Goal: Task Accomplishment & Management: Manage account settings

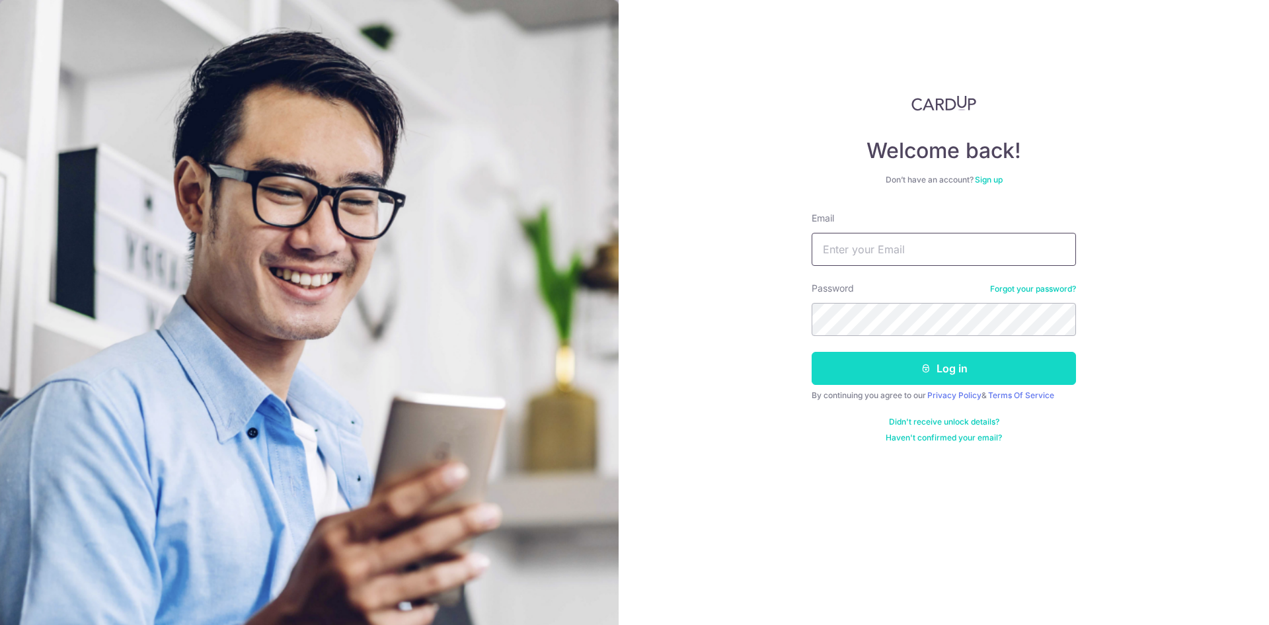
type input "[PERSON_NAME][EMAIL_ADDRESS][PERSON_NAME][DOMAIN_NAME]"
click at [926, 378] on button "Log in" at bounding box center [944, 368] width 264 height 33
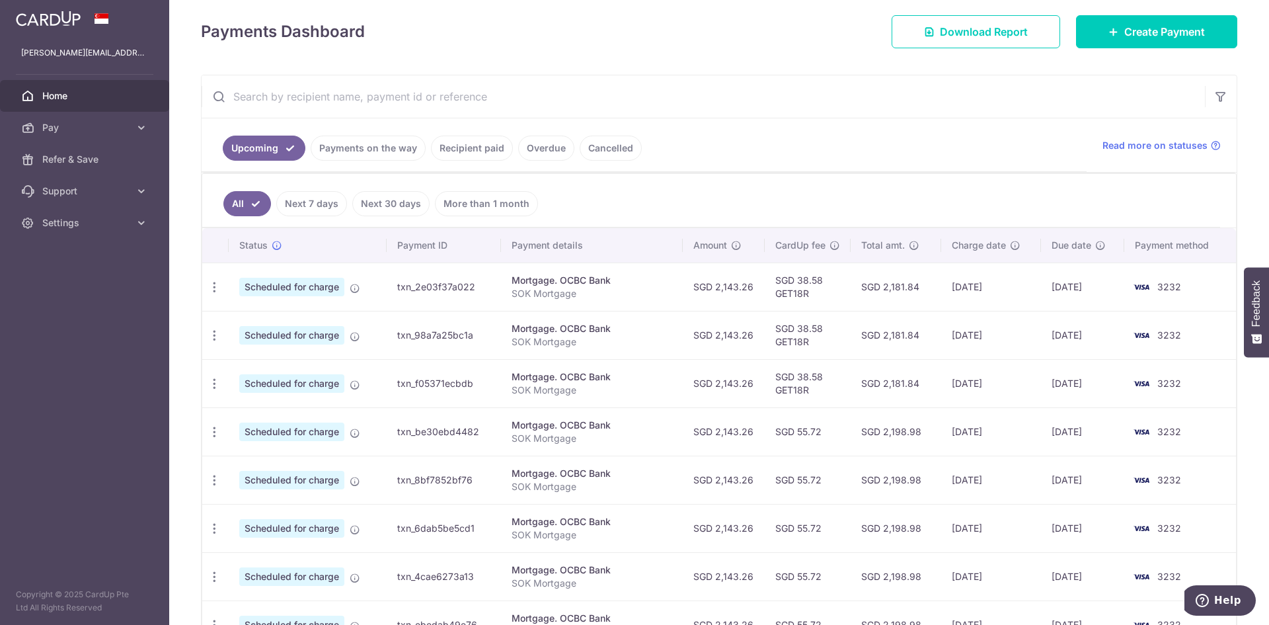
scroll to position [198, 0]
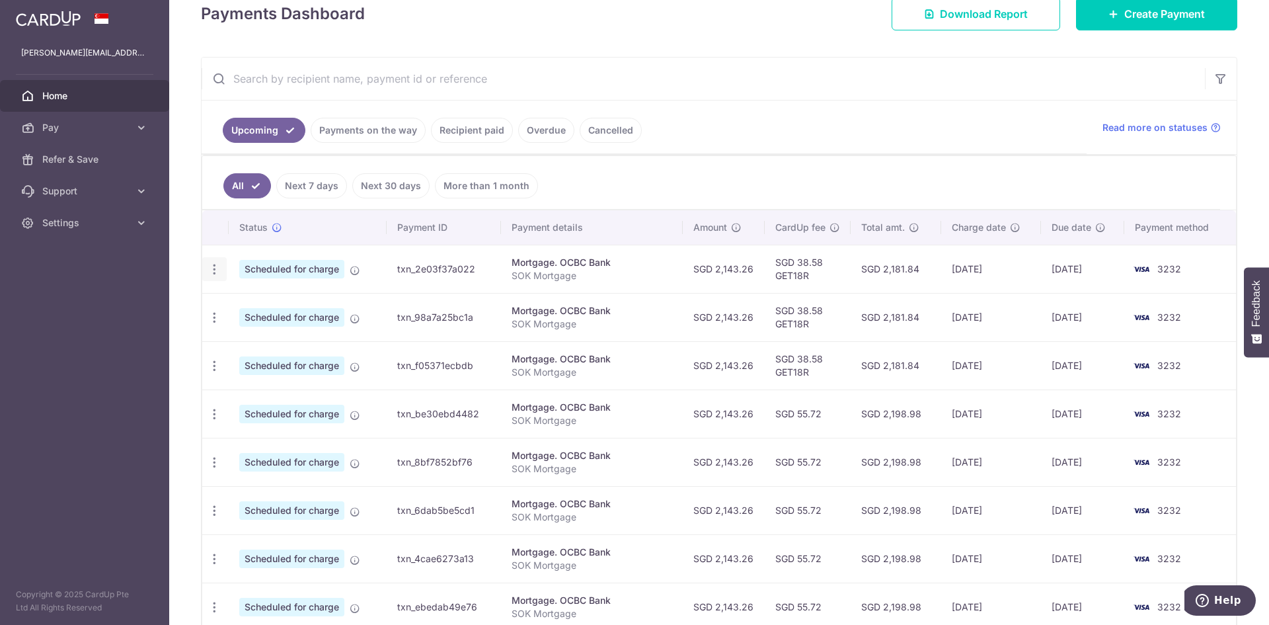
click at [220, 273] on icon "button" at bounding box center [215, 269] width 14 height 14
click at [281, 305] on span "Update payment" at bounding box center [285, 306] width 90 height 16
radio input "true"
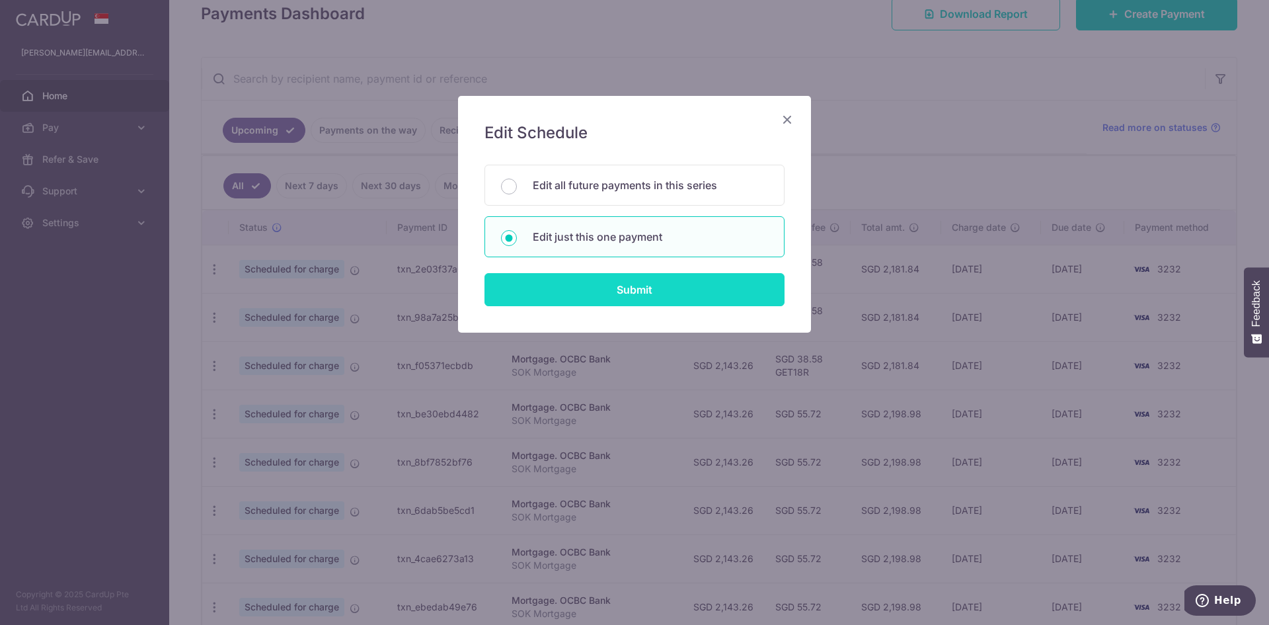
click at [631, 295] on input "Submit" at bounding box center [635, 289] width 300 height 33
radio input "true"
type input "2,143.26"
type input "[DATE]"
type input "SOK Mortgage"
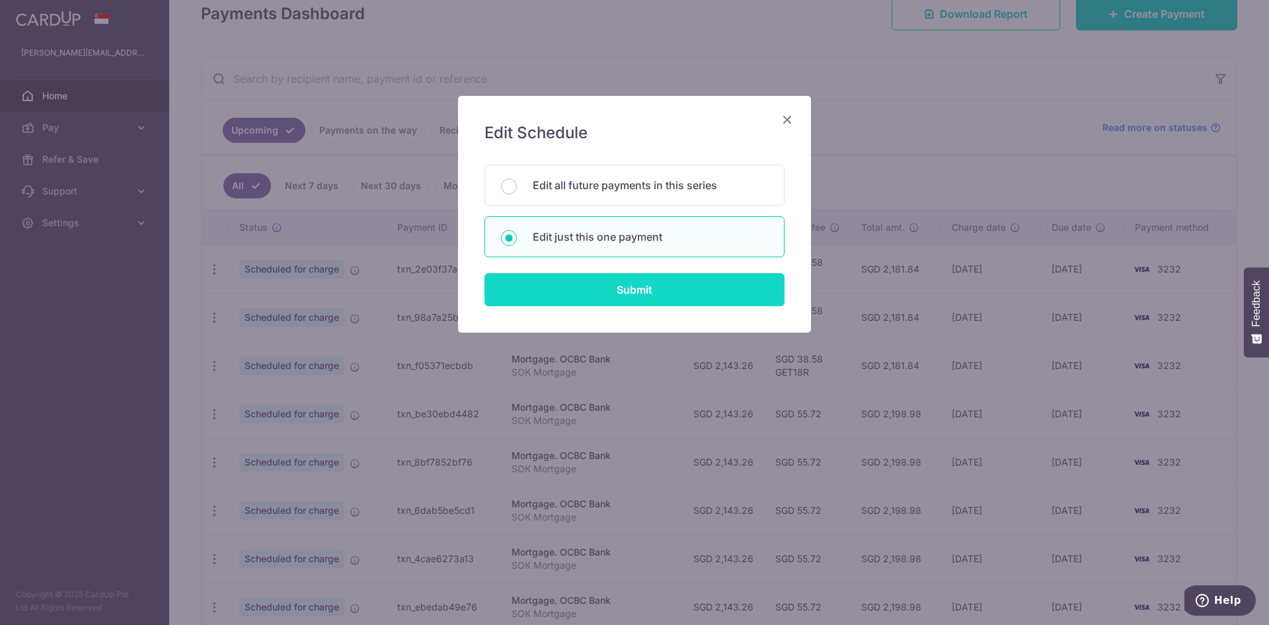
type input "GET18R"
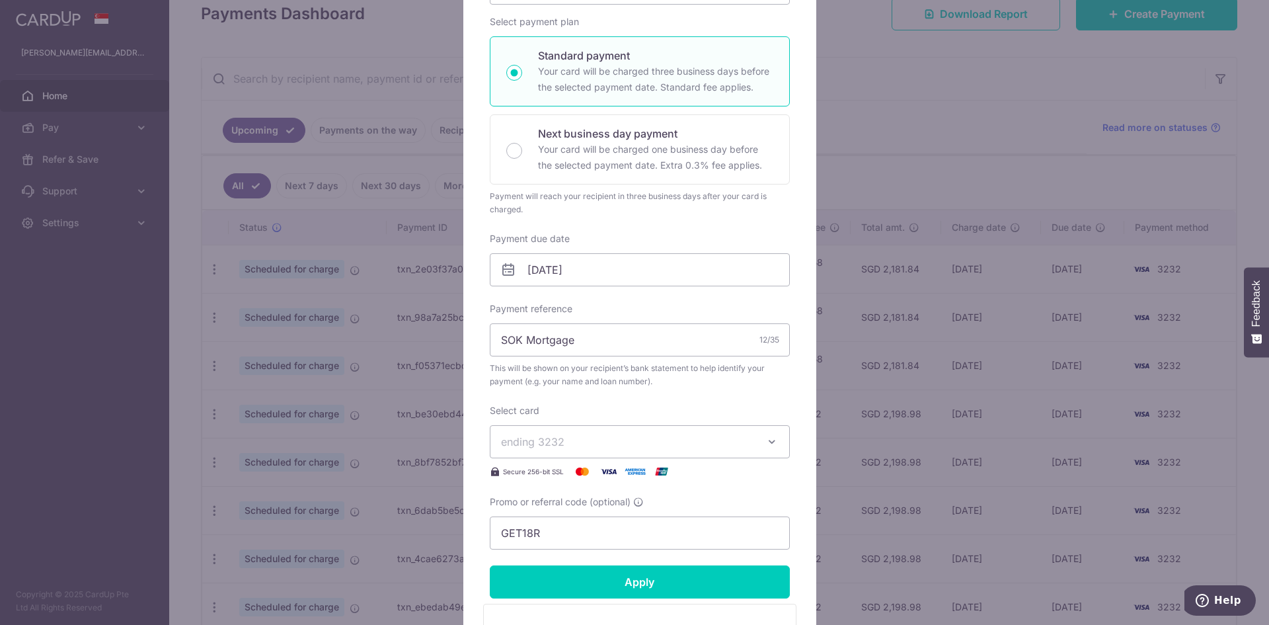
click at [649, 450] on button "ending 3232" at bounding box center [640, 441] width 300 height 33
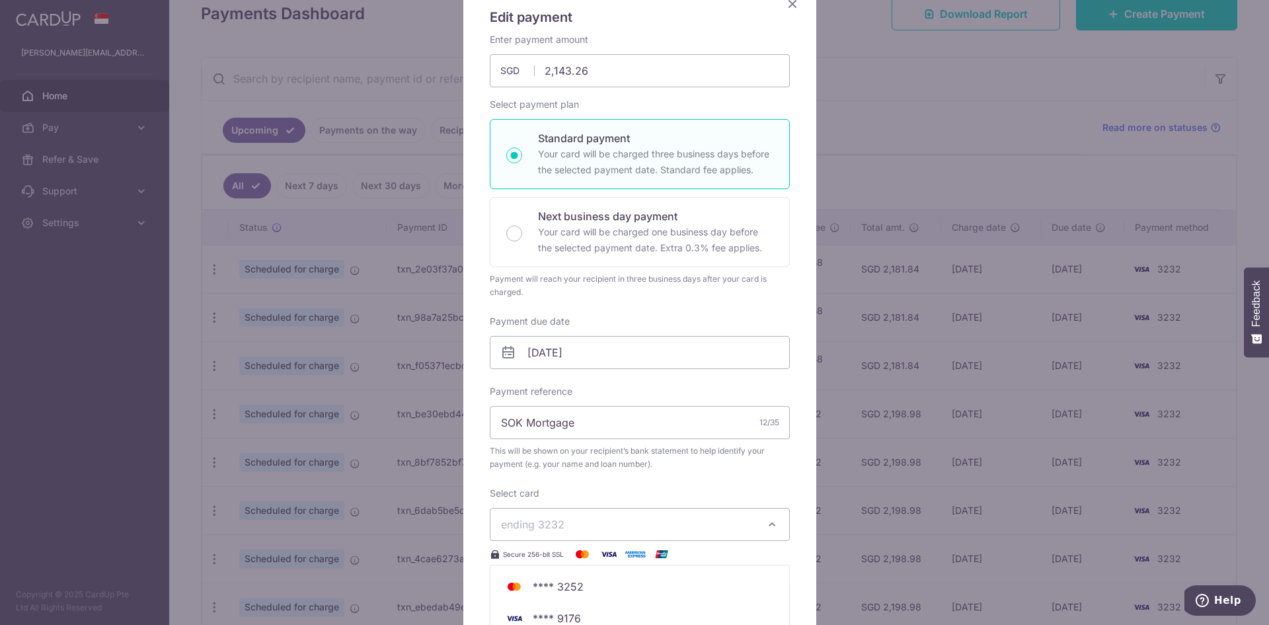
scroll to position [0, 0]
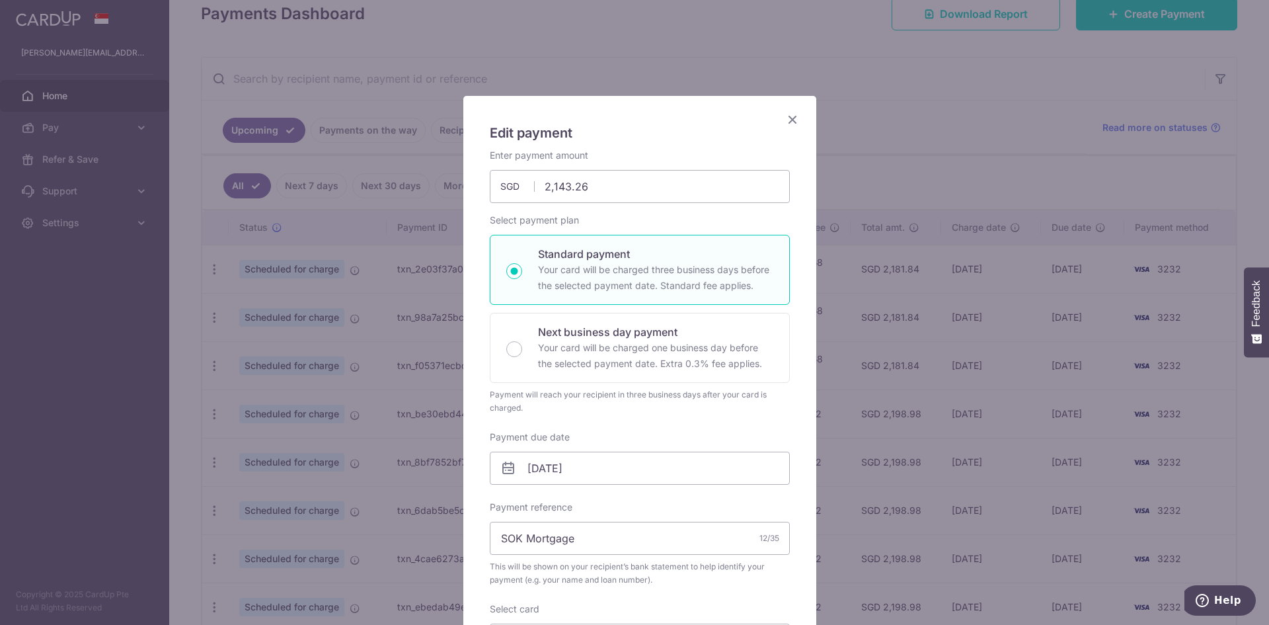
click at [792, 119] on icon "Close" at bounding box center [793, 119] width 16 height 17
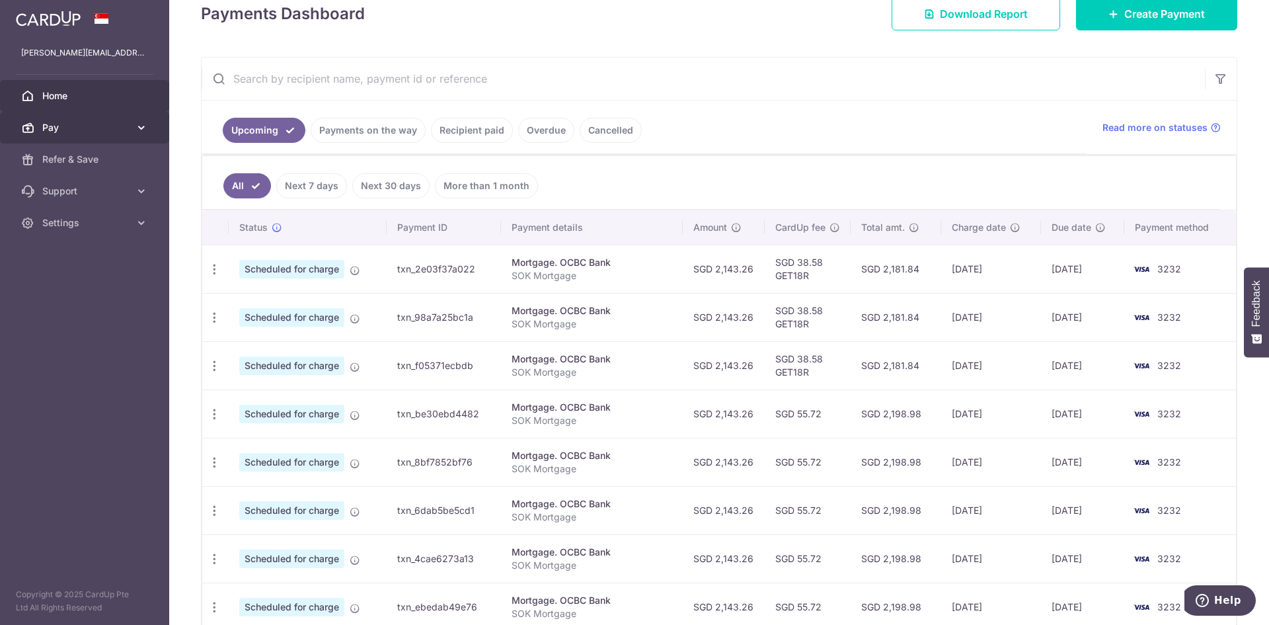
click at [130, 127] on link "Pay" at bounding box center [84, 128] width 169 height 32
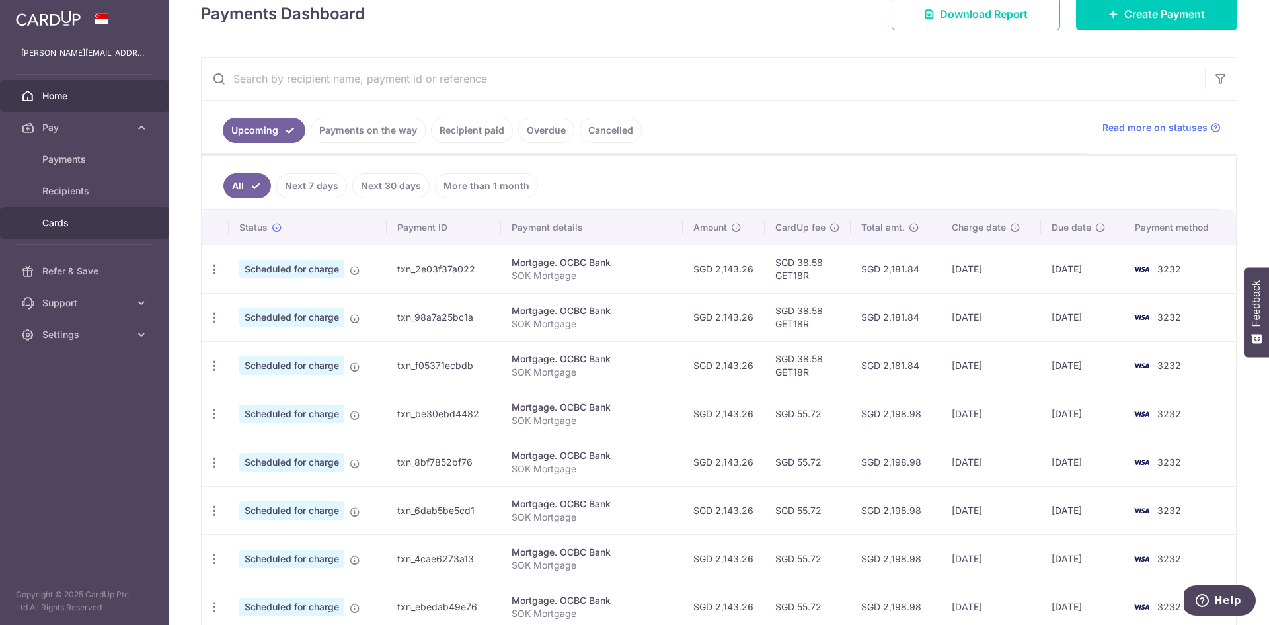
click at [90, 230] on link "Cards" at bounding box center [84, 223] width 169 height 32
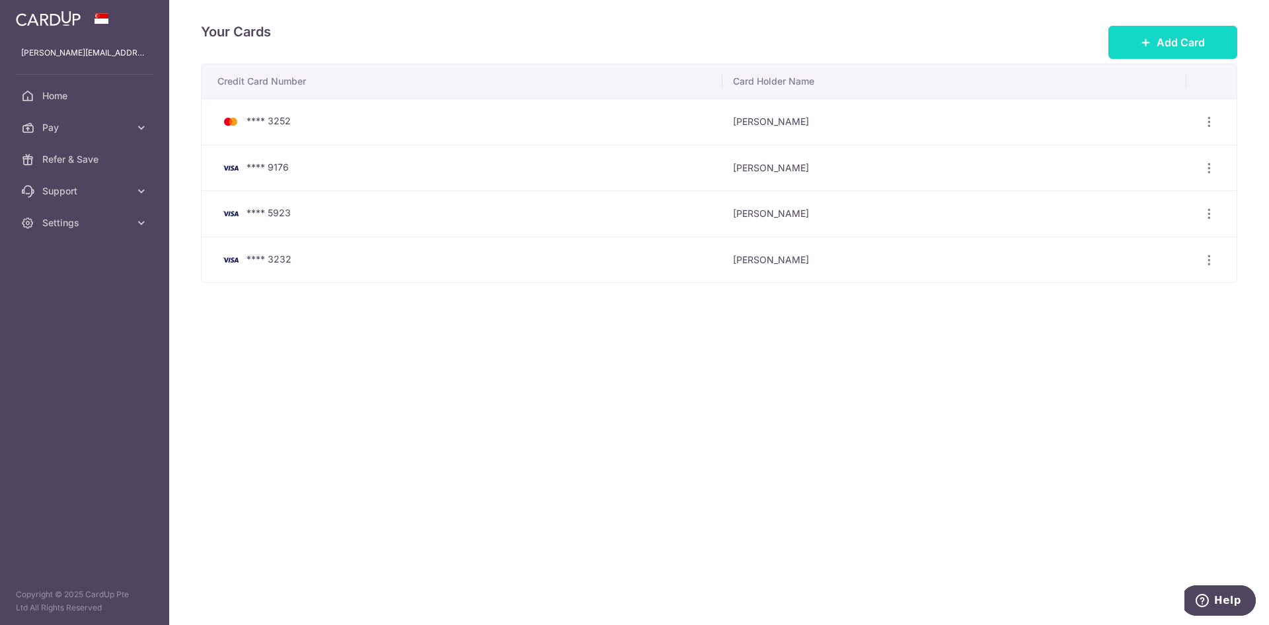
click at [1164, 48] on span "Add Card" at bounding box center [1181, 42] width 48 height 16
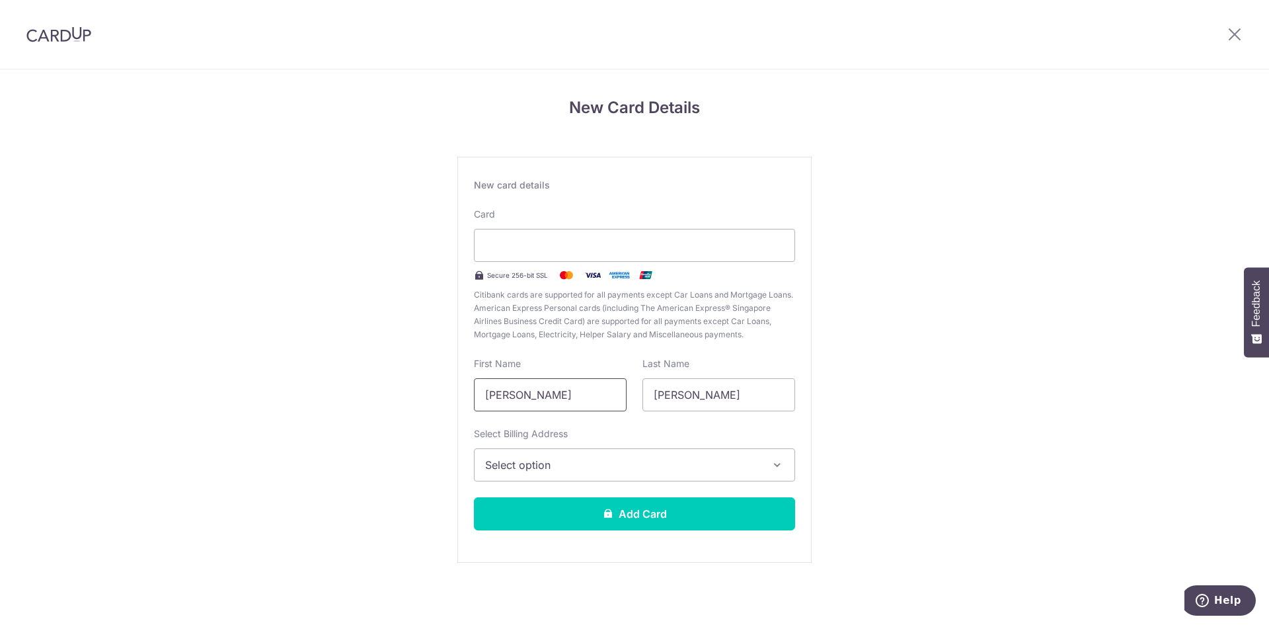
drag, startPoint x: 544, startPoint y: 394, endPoint x: 374, endPoint y: 401, distance: 170.0
click at [374, 401] on div "New Card Details New card details Card Secure 256-bit SSL Citibank cards are su…" at bounding box center [634, 346] width 1269 height 555
drag, startPoint x: 585, startPoint y: 400, endPoint x: 592, endPoint y: 400, distance: 7.3
click at [585, 400] on input "Christophe" at bounding box center [550, 394] width 153 height 33
type input "Christopher"
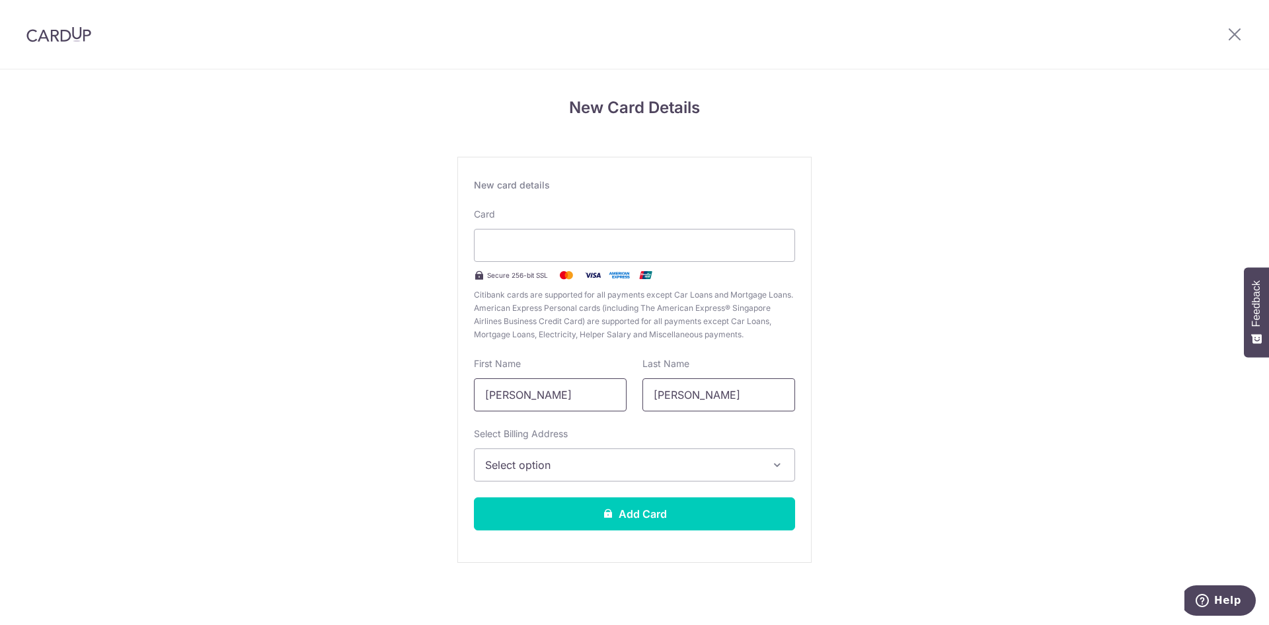
drag, startPoint x: 737, startPoint y: 399, endPoint x: 531, endPoint y: 410, distance: 205.9
click at [532, 409] on div "First Name Christopher Last Name Christopher" at bounding box center [634, 384] width 337 height 54
type input "Liu"
click at [540, 430] on label "Select Billing Address" at bounding box center [521, 433] width 94 height 13
click at [540, 448] on button "Select option" at bounding box center [634, 464] width 321 height 33
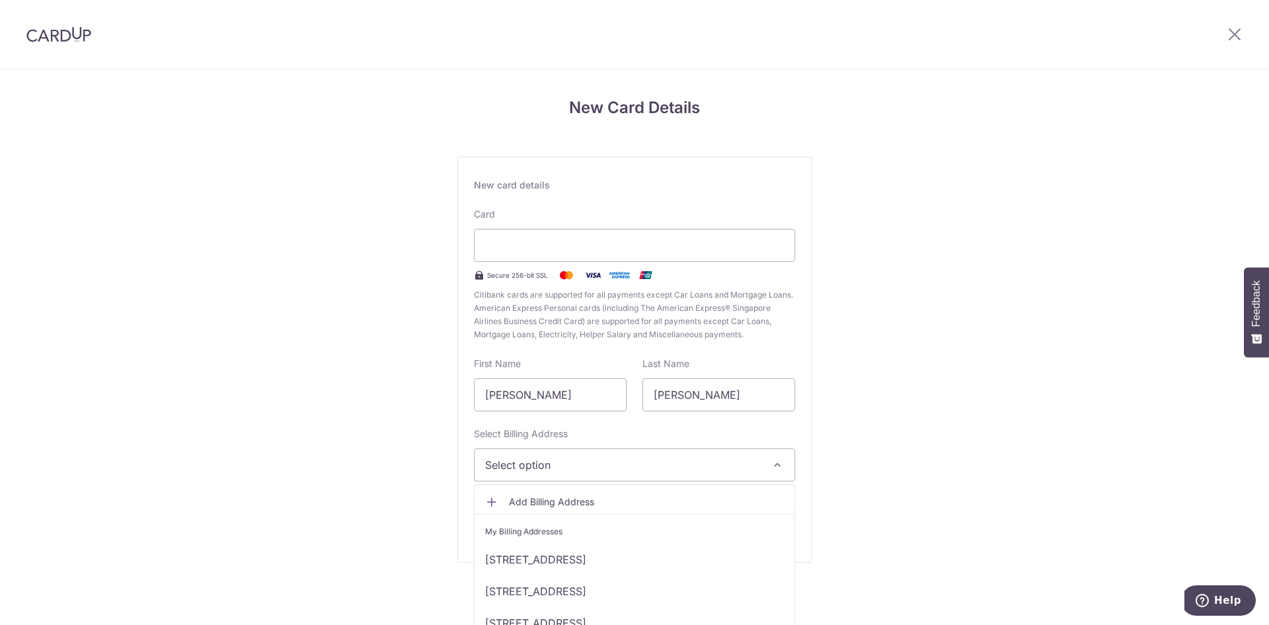
click at [557, 466] on span "Select option" at bounding box center [622, 465] width 275 height 16
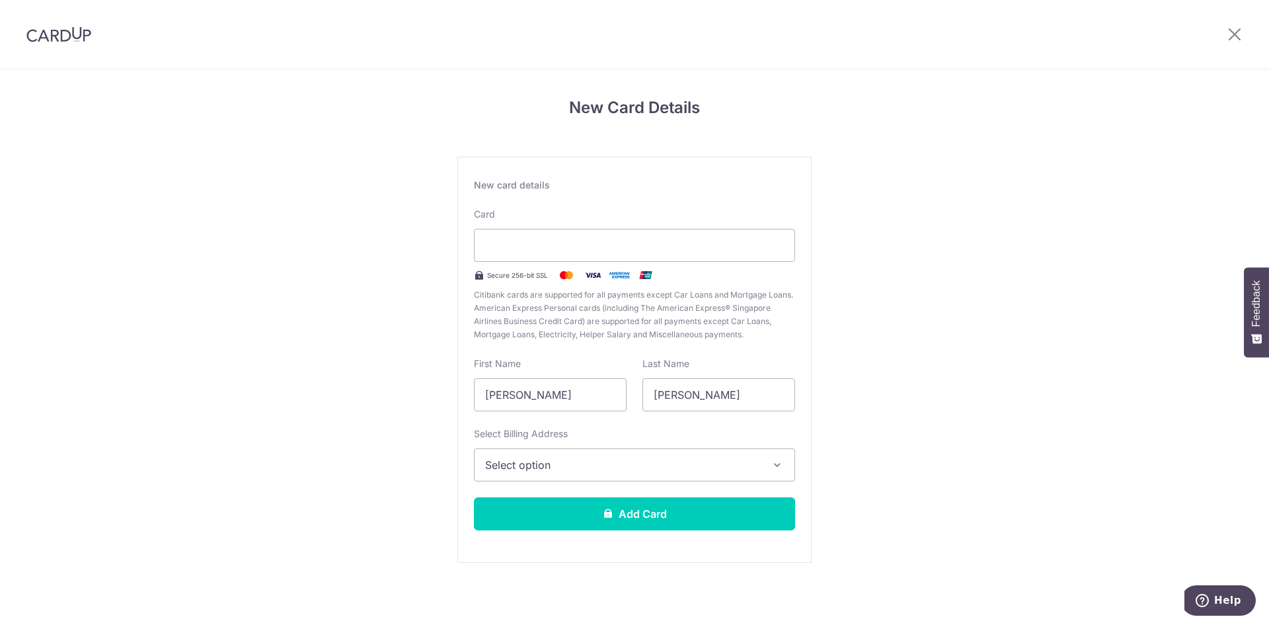
click at [557, 466] on span "Select option" at bounding box center [622, 465] width 275 height 16
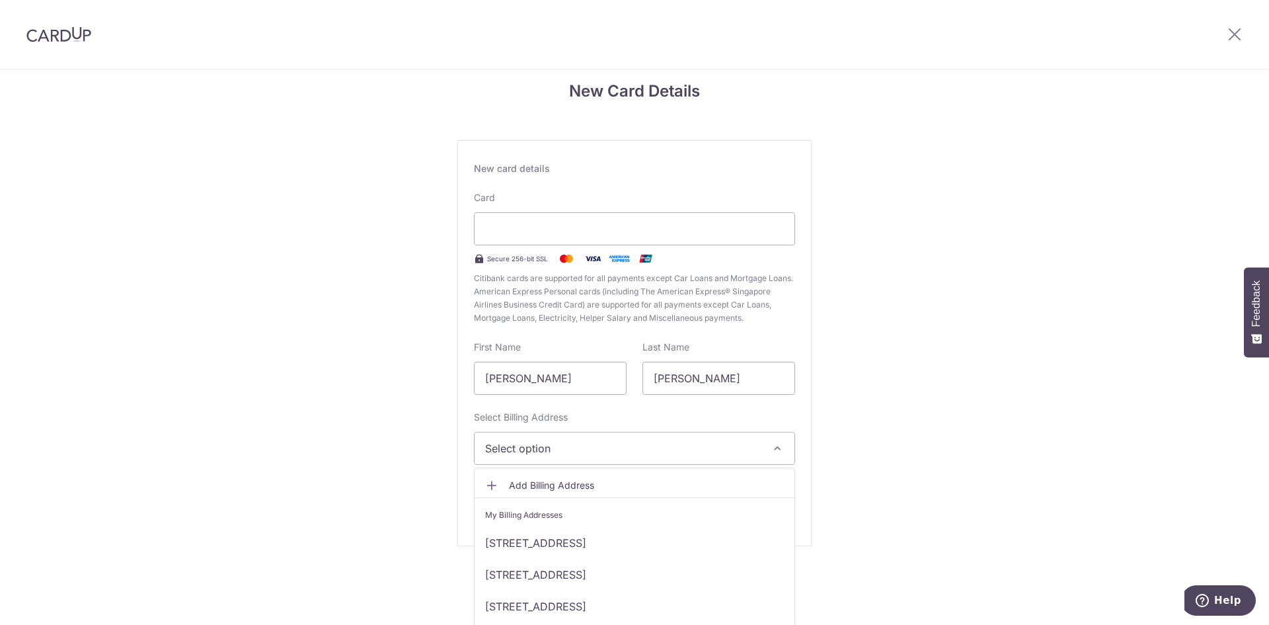
scroll to position [20, 0]
click at [579, 483] on span "Add Billing Address" at bounding box center [646, 481] width 275 height 13
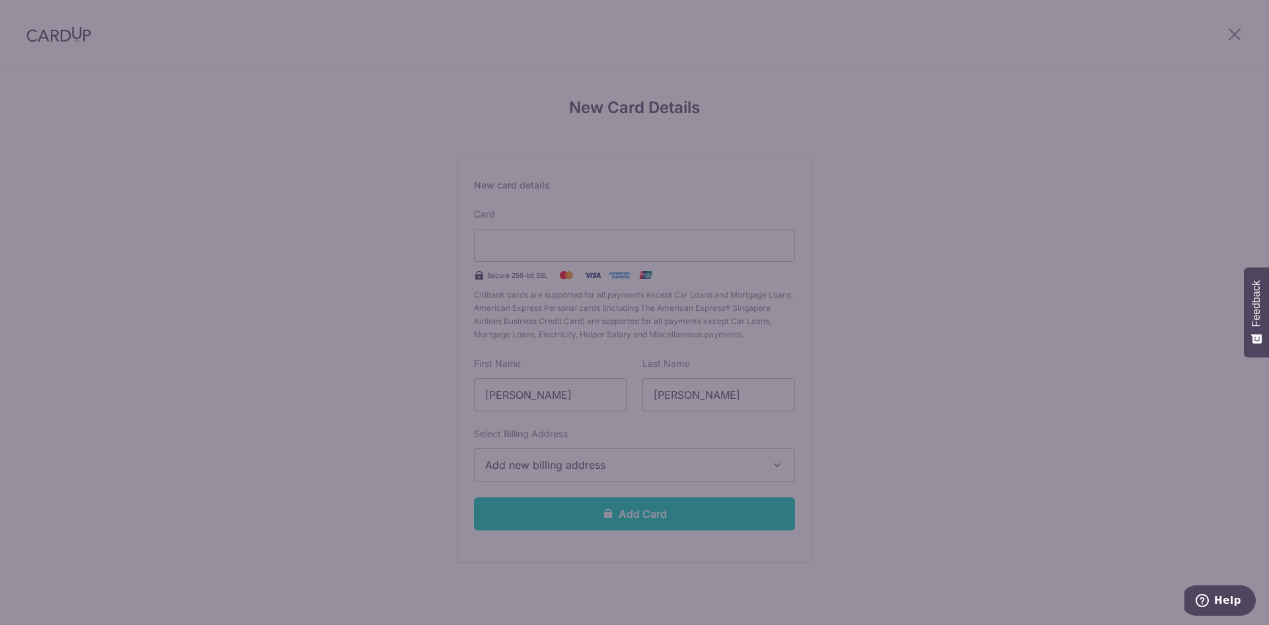
scroll to position [0, 0]
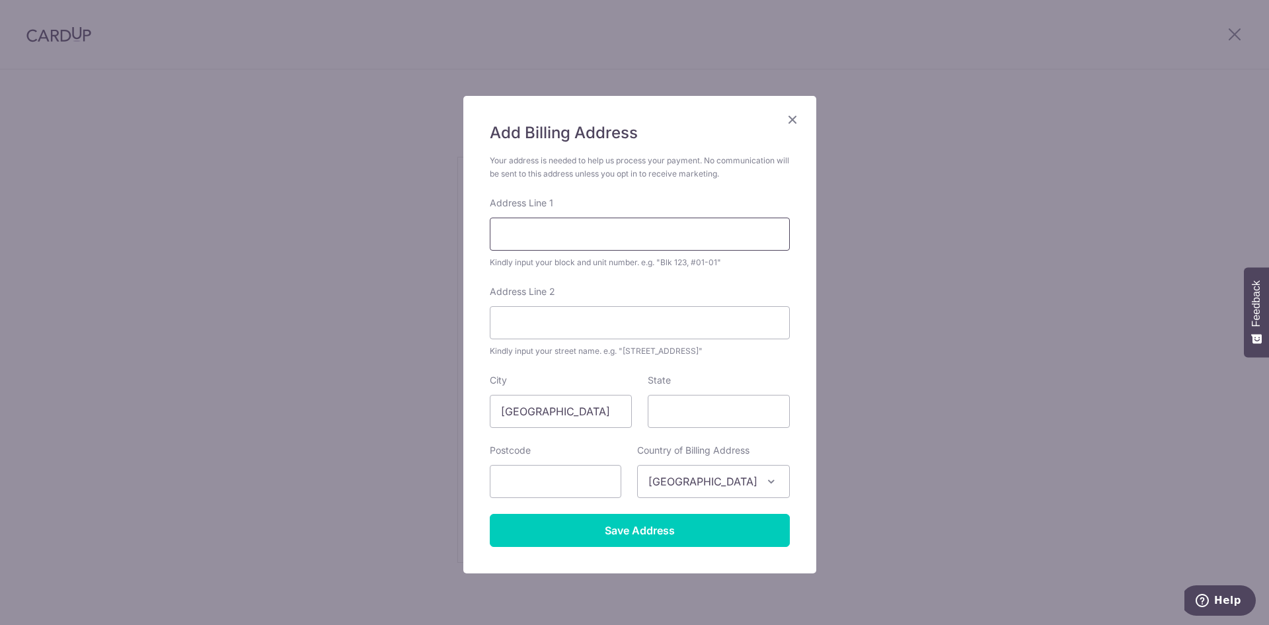
click at [557, 245] on input "Address Line 1" at bounding box center [640, 234] width 300 height 33
type input "379 BLUE POINT ROAD"
type input "FARMINGVILLE"
type input "NY"
type input "11738"
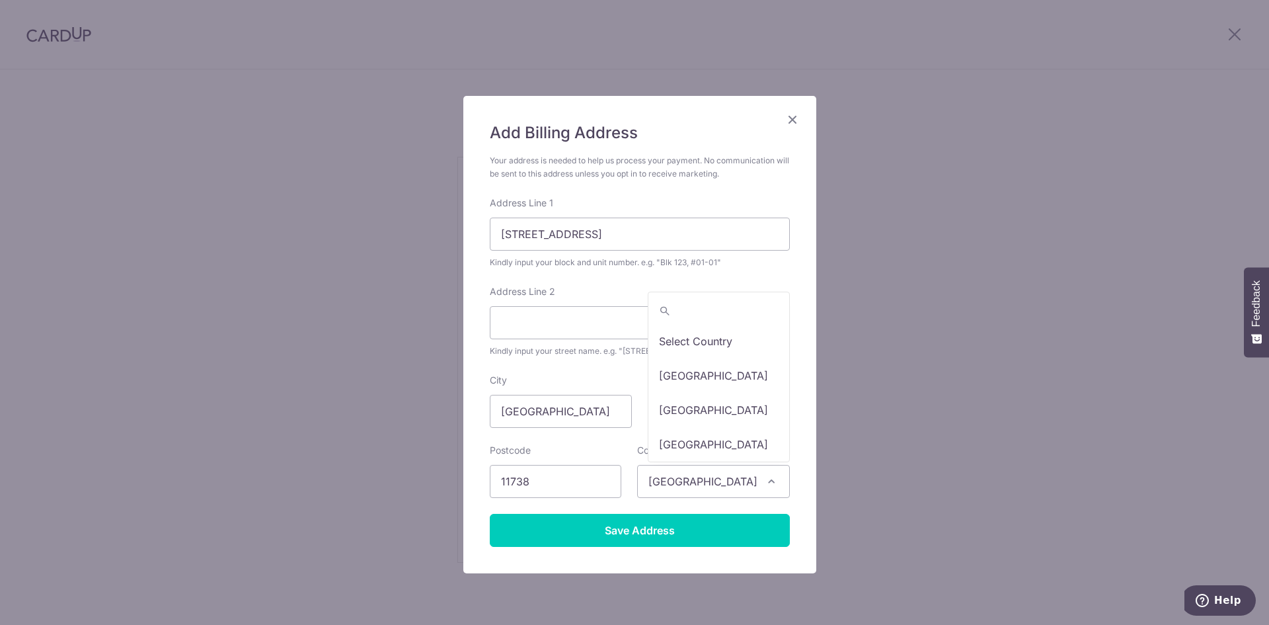
click at [736, 479] on span "Singapore" at bounding box center [713, 481] width 151 height 32
type input "united"
select select "233"
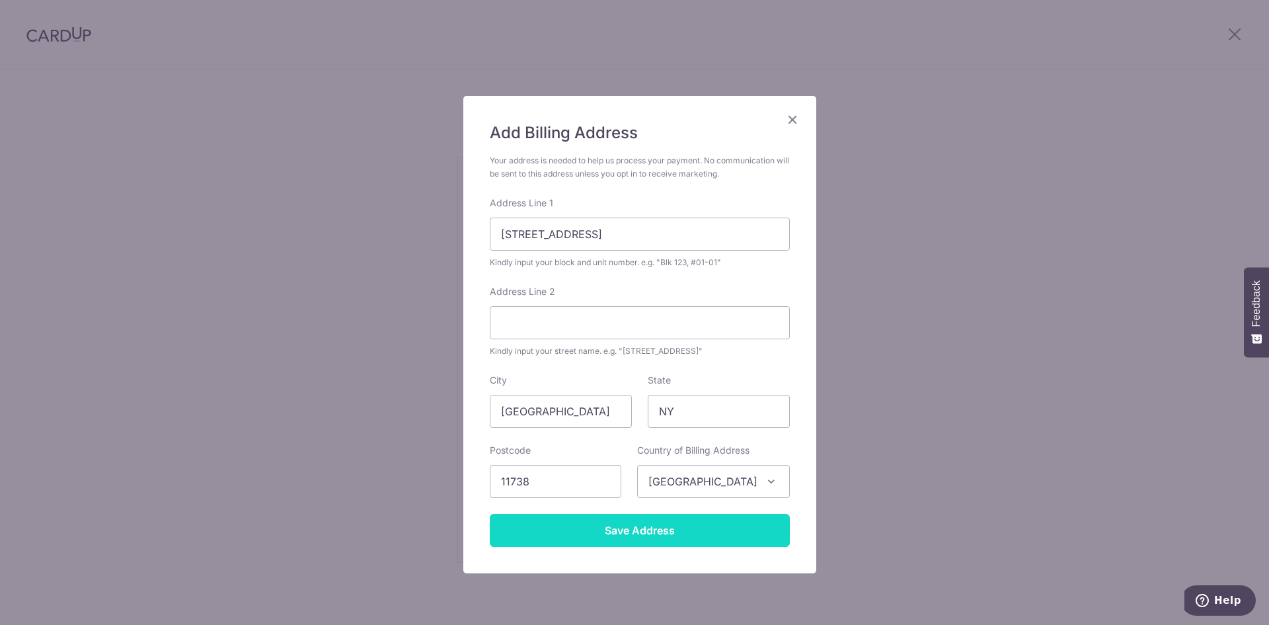
click at [698, 534] on input "Save Address" at bounding box center [640, 530] width 300 height 33
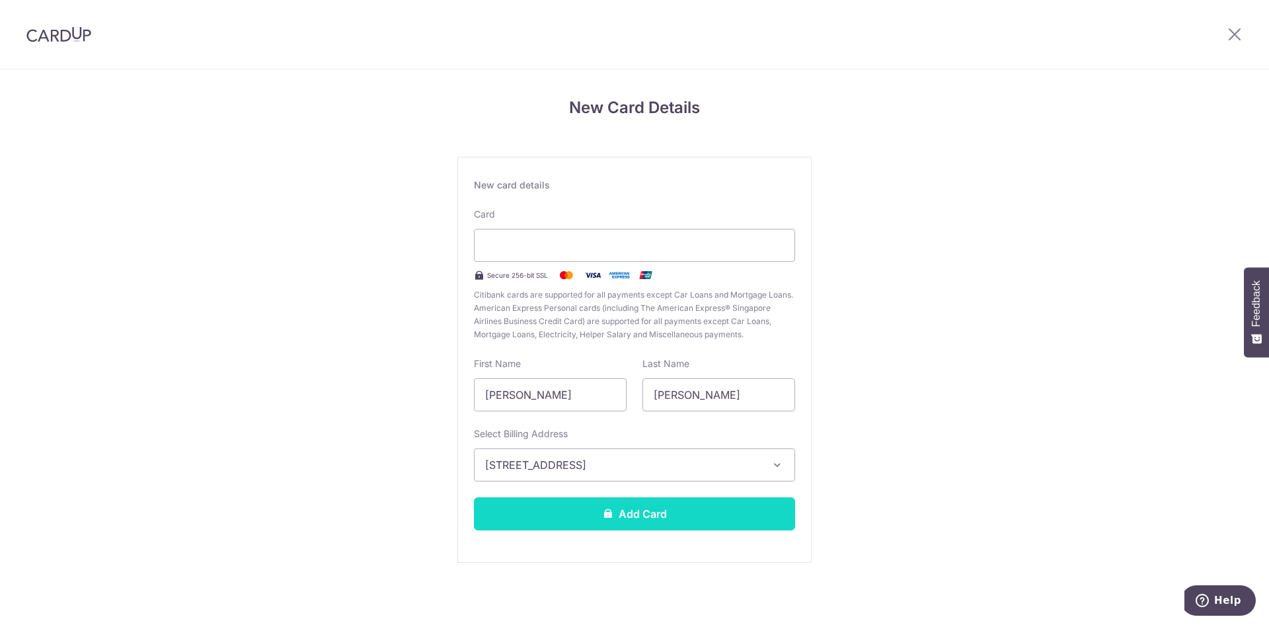
click at [643, 528] on button "Add Card" at bounding box center [634, 513] width 321 height 33
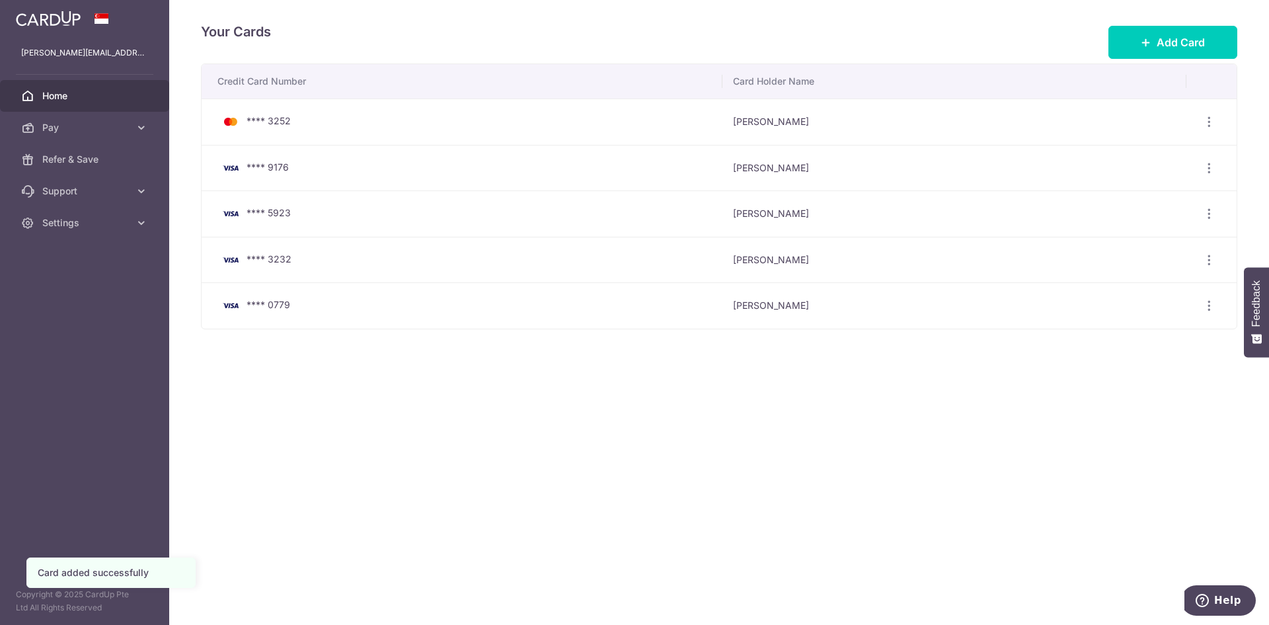
click at [91, 102] on span "Home" at bounding box center [85, 95] width 87 height 13
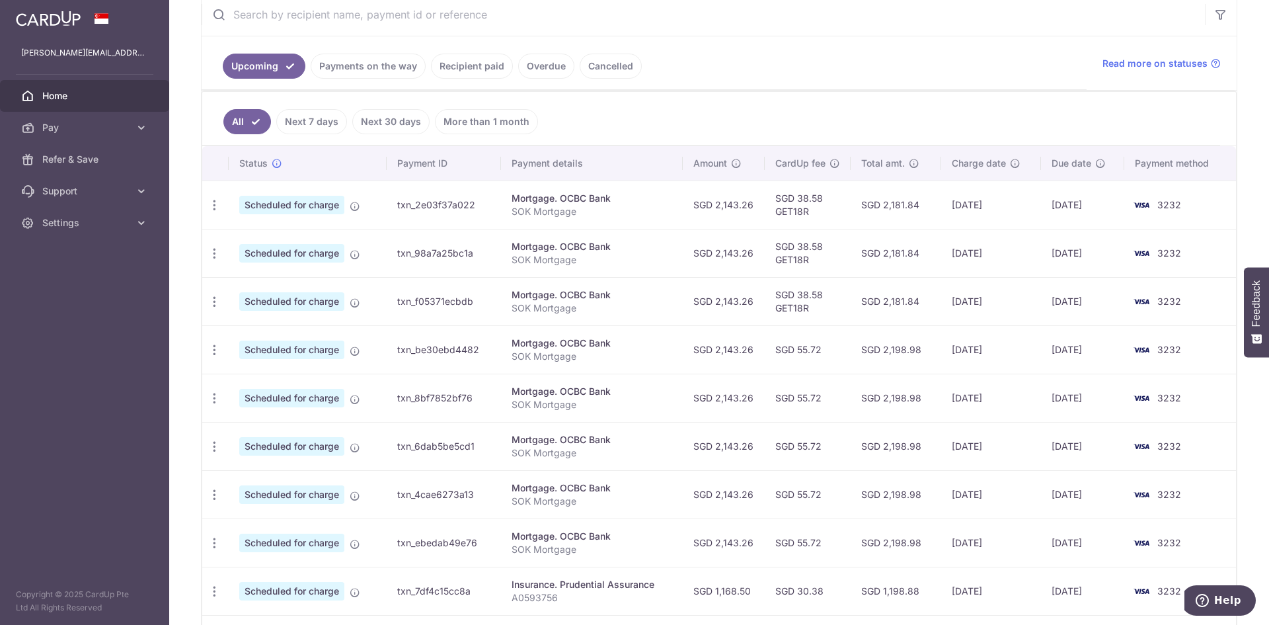
scroll to position [264, 0]
drag, startPoint x: 209, startPoint y: 210, endPoint x: 218, endPoint y: 201, distance: 12.6
click at [209, 209] on icon "button" at bounding box center [215, 203] width 14 height 14
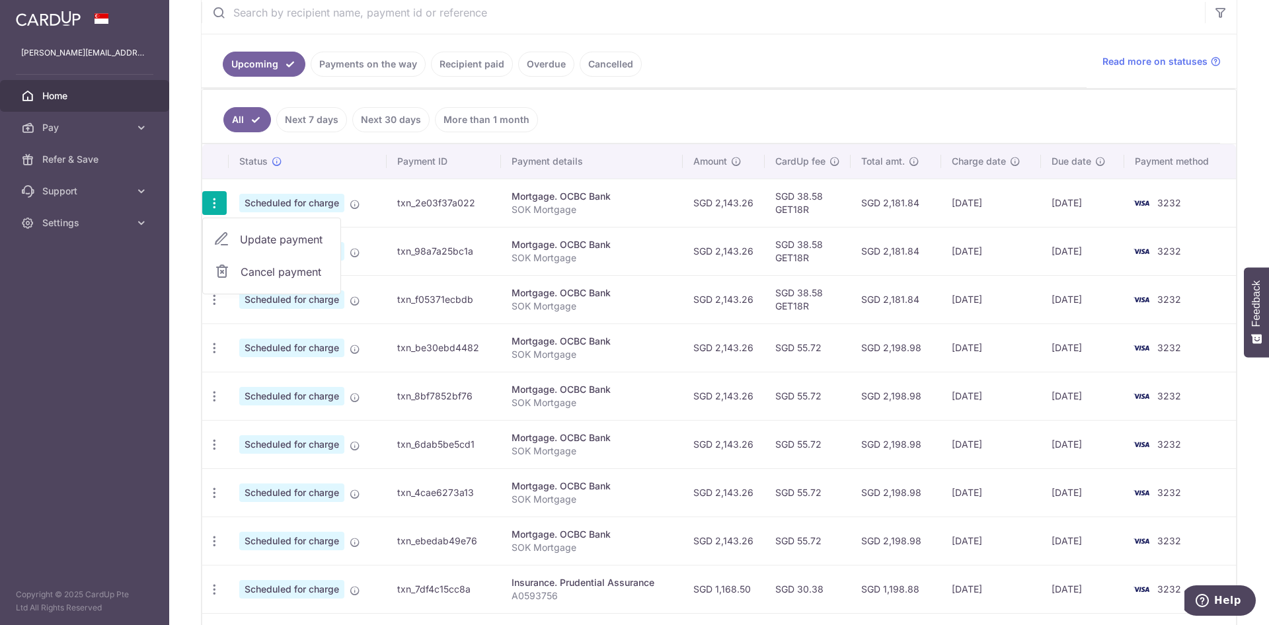
click at [308, 229] on link "Update payment" at bounding box center [272, 239] width 138 height 32
radio input "true"
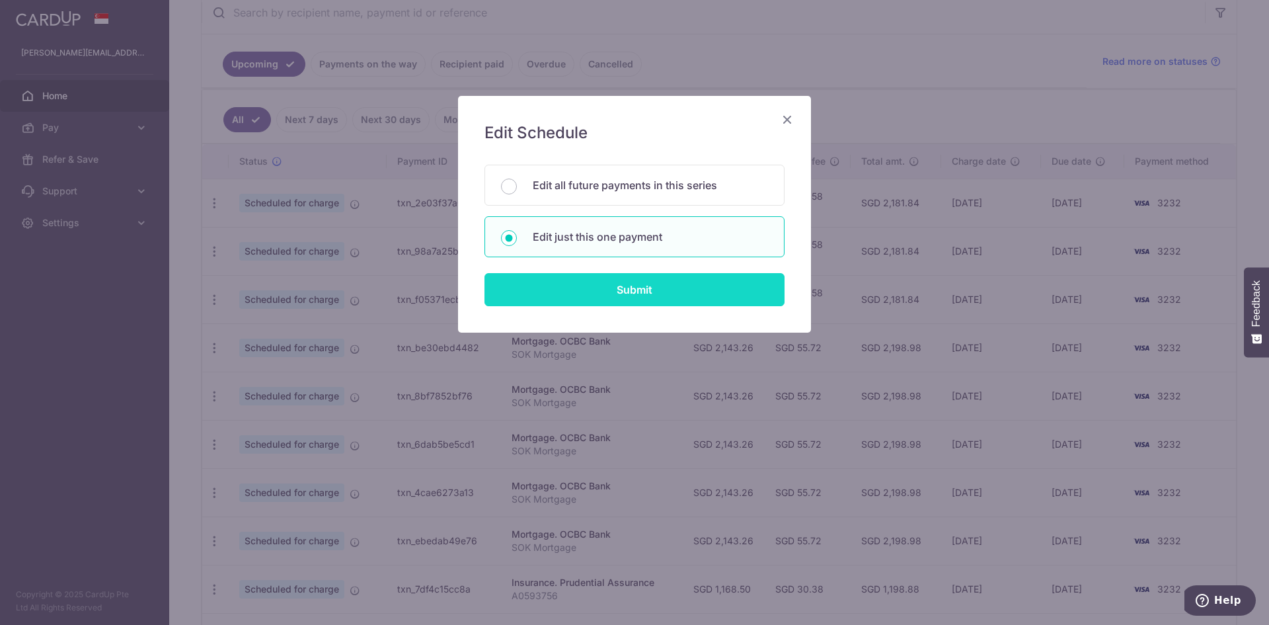
click at [637, 300] on input "Submit" at bounding box center [635, 289] width 300 height 33
radio input "true"
type input "2,143.26"
type input "[DATE]"
type input "SOK Mortgage"
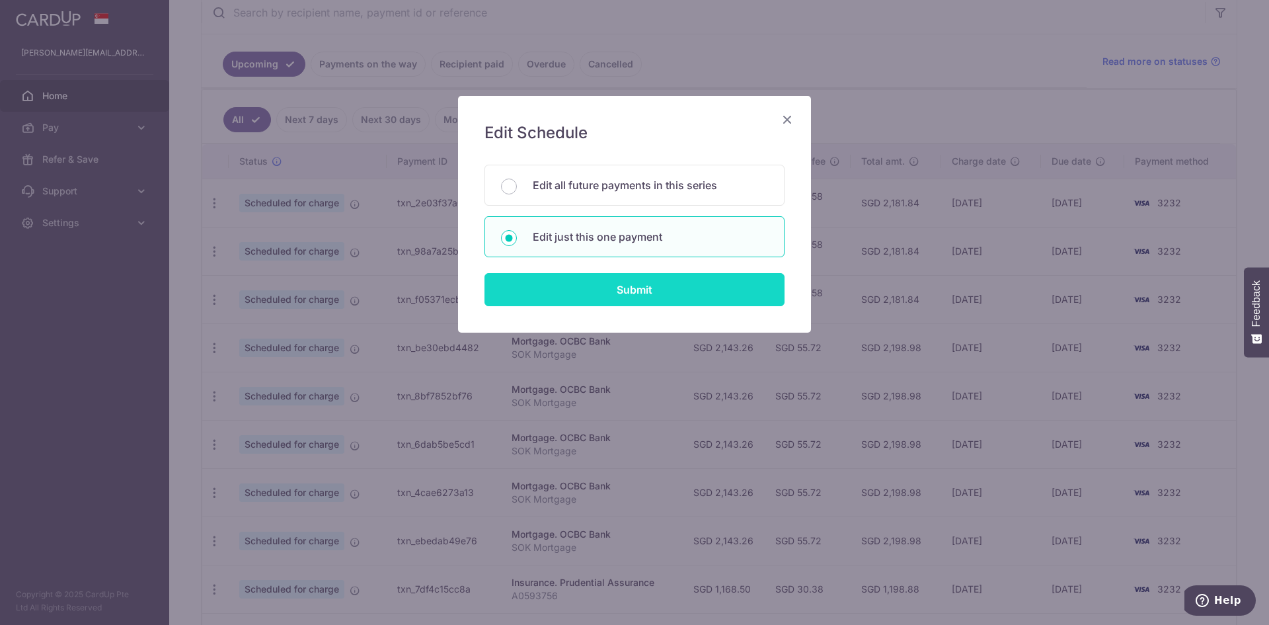
type input "GET18R"
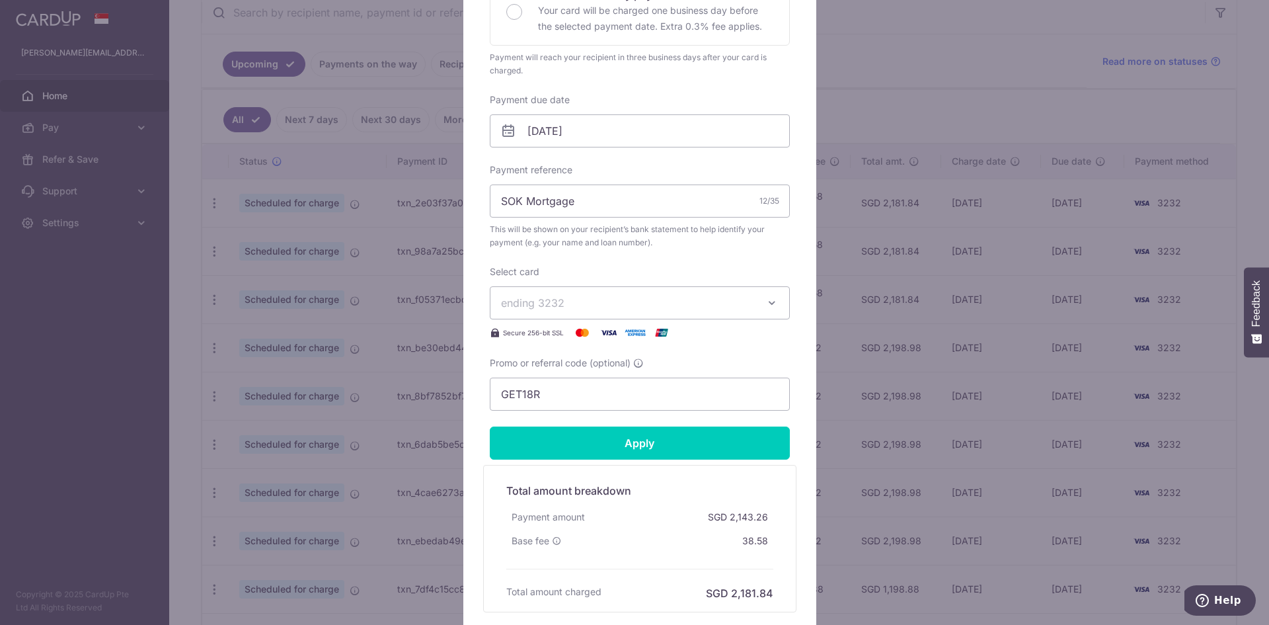
scroll to position [447, 0]
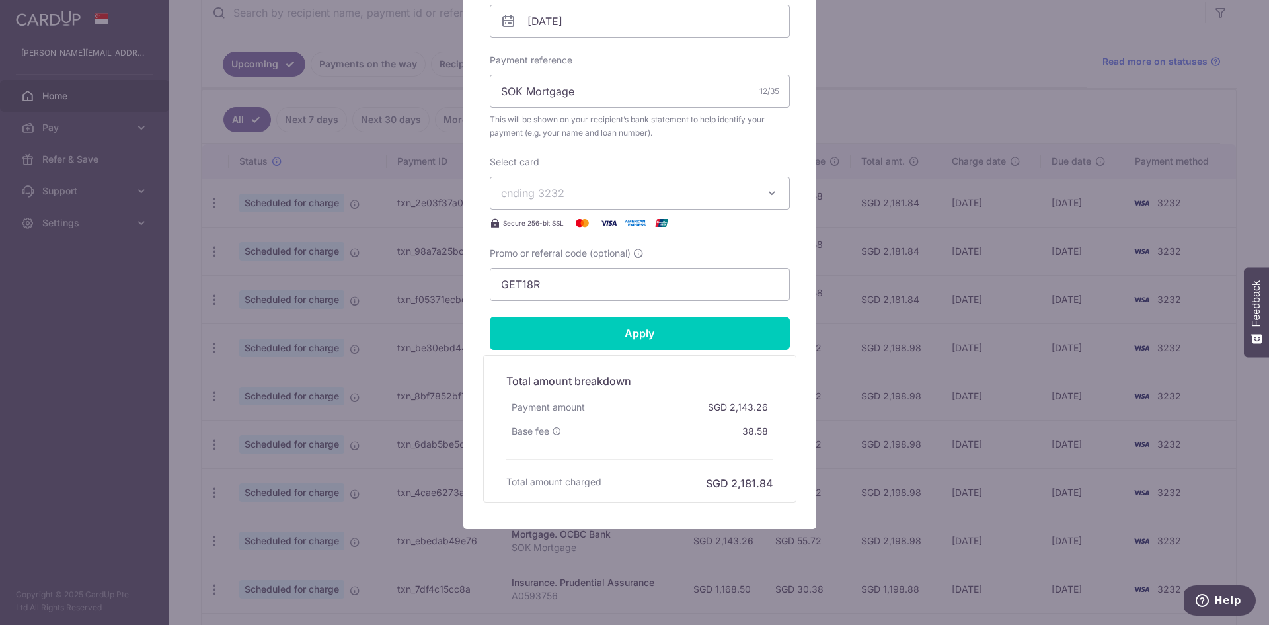
click at [718, 199] on span "ending 3232" at bounding box center [628, 193] width 254 height 16
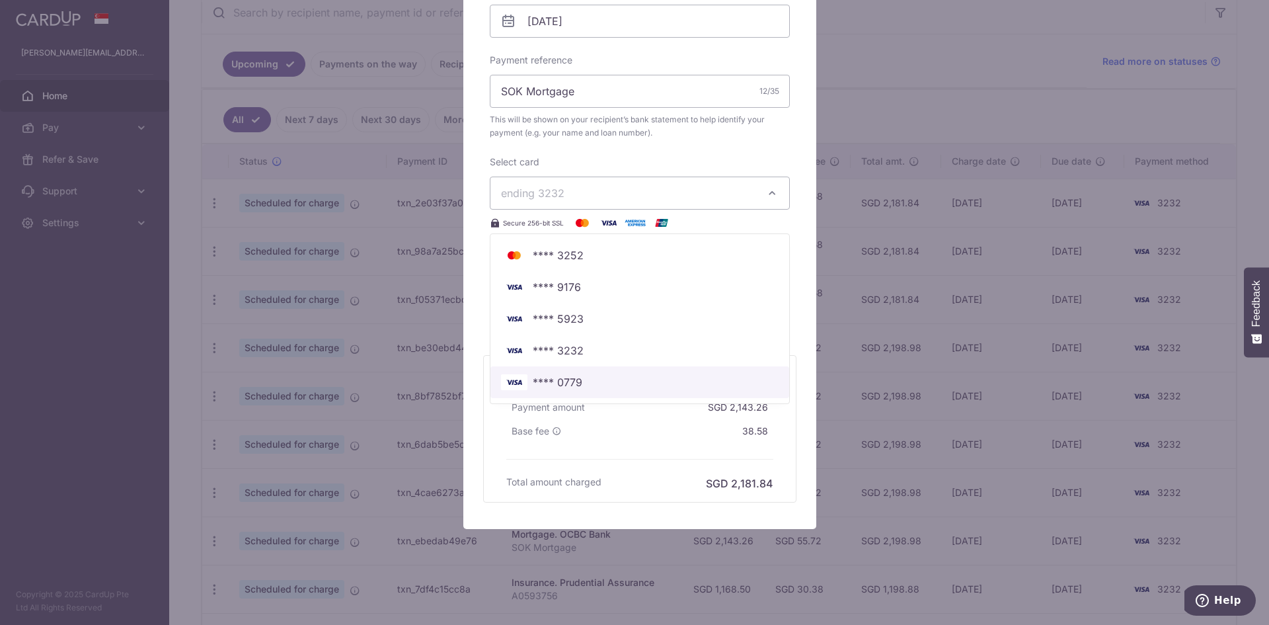
click at [701, 378] on span "**** 0779" at bounding box center [640, 382] width 278 height 16
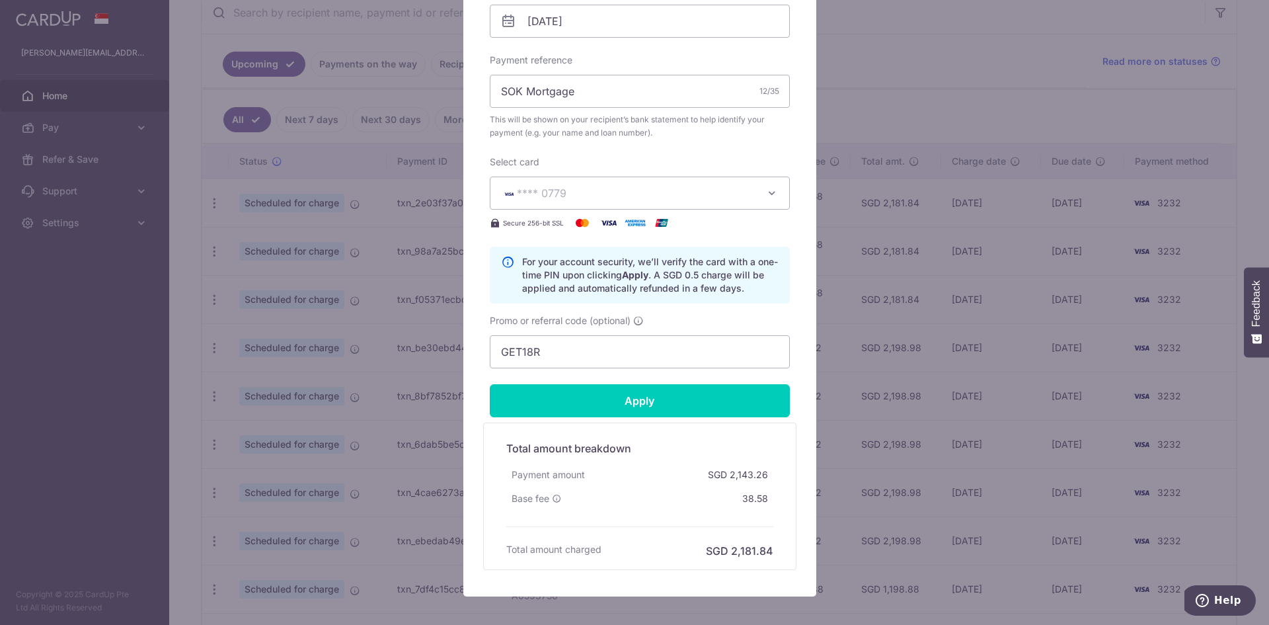
scroll to position [514, 0]
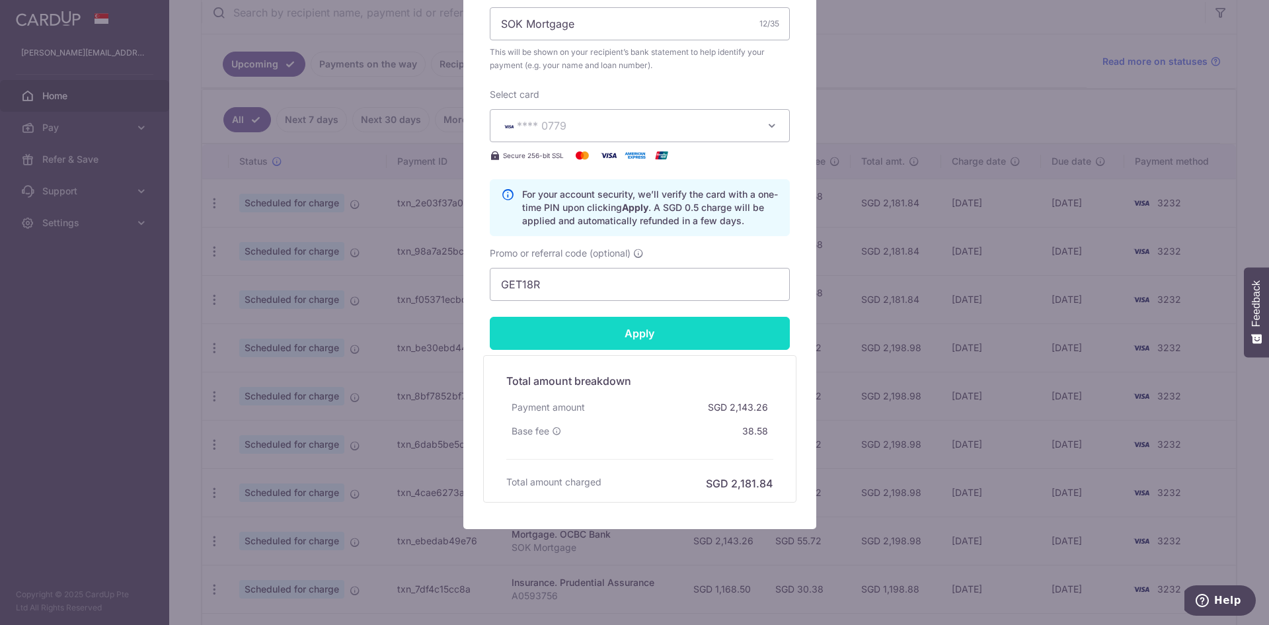
click at [663, 332] on input "Apply" at bounding box center [640, 333] width 300 height 33
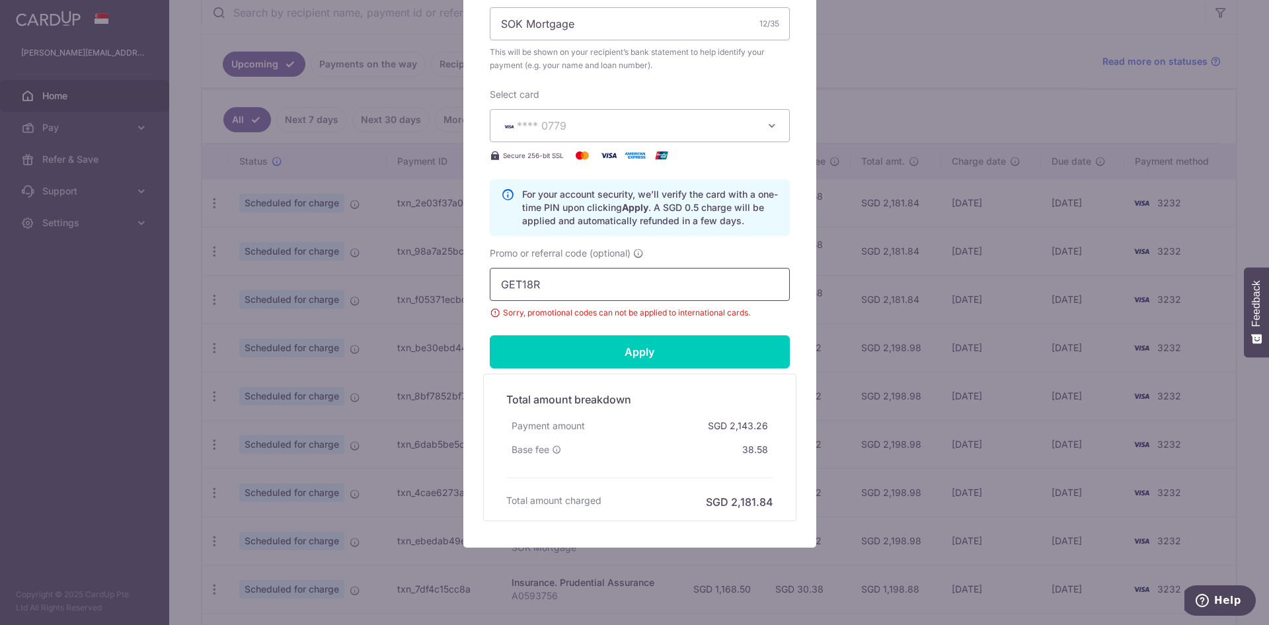
drag, startPoint x: 566, startPoint y: 290, endPoint x: 440, endPoint y: 291, distance: 125.6
click at [440, 291] on div "Edit payment By clicking apply, you will make changes to all payments to OCBC B…" at bounding box center [634, 312] width 1269 height 625
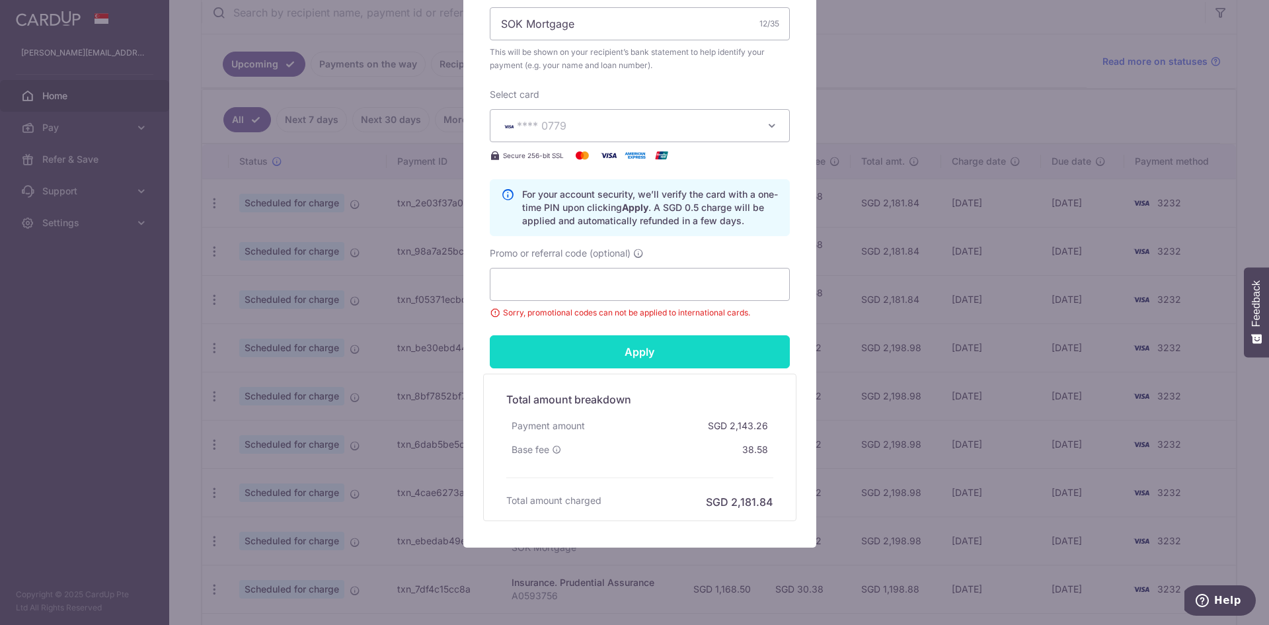
click at [682, 351] on input "Apply" at bounding box center [640, 351] width 300 height 33
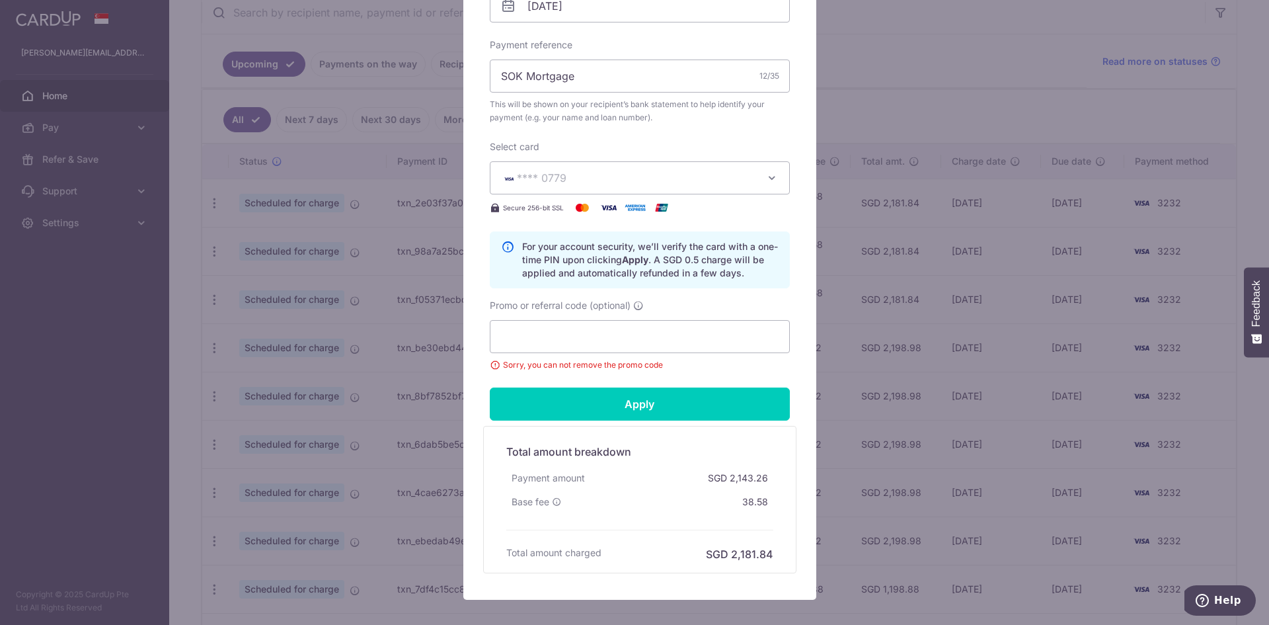
scroll to position [463, 0]
drag, startPoint x: 660, startPoint y: 324, endPoint x: 624, endPoint y: 335, distance: 37.2
click at [624, 335] on input "Promo or referral code (optional)" at bounding box center [640, 335] width 300 height 33
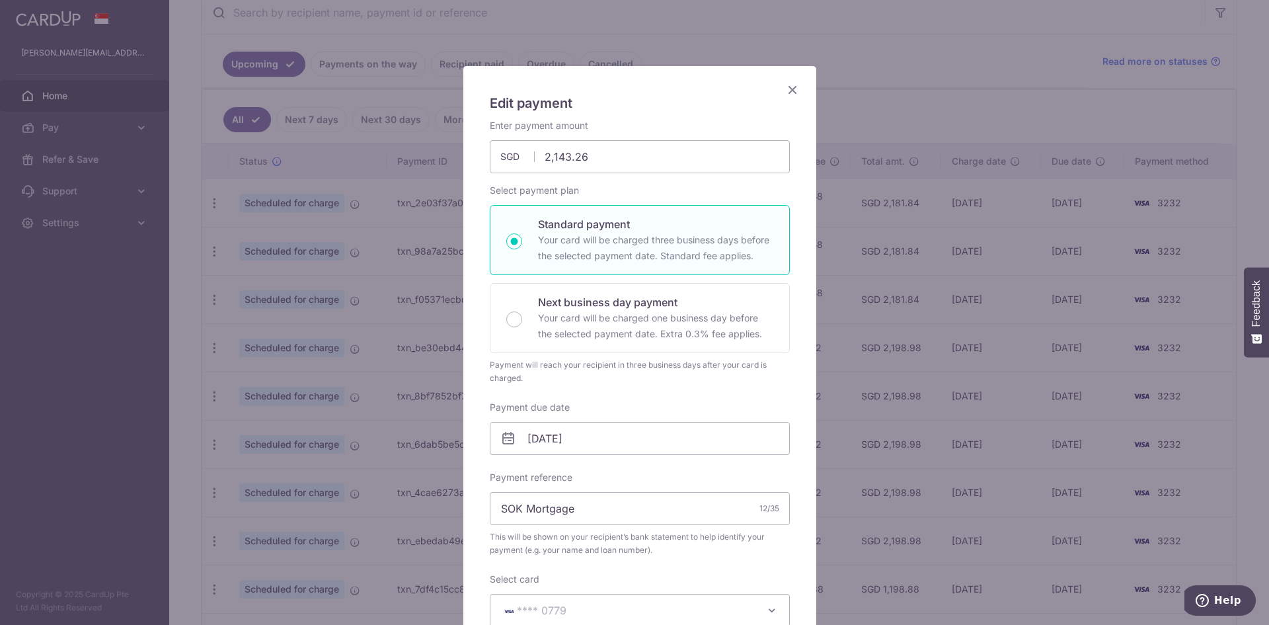
scroll to position [0, 0]
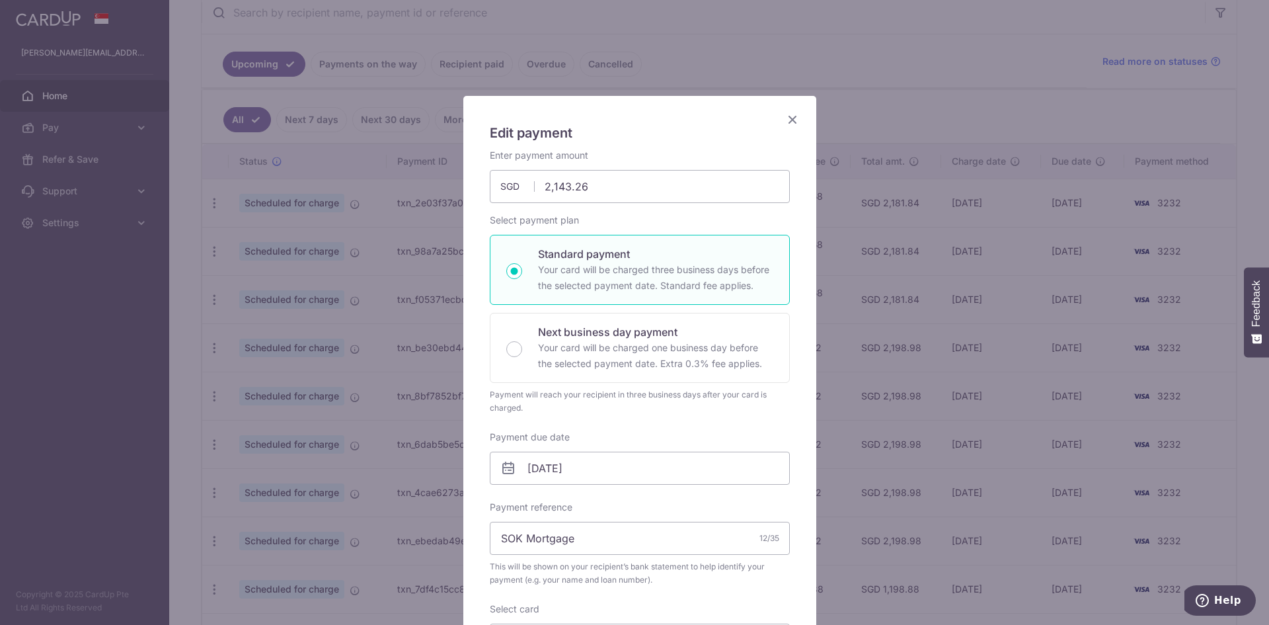
click at [785, 117] on icon "Close" at bounding box center [793, 119] width 16 height 17
